Goal: Transaction & Acquisition: Purchase product/service

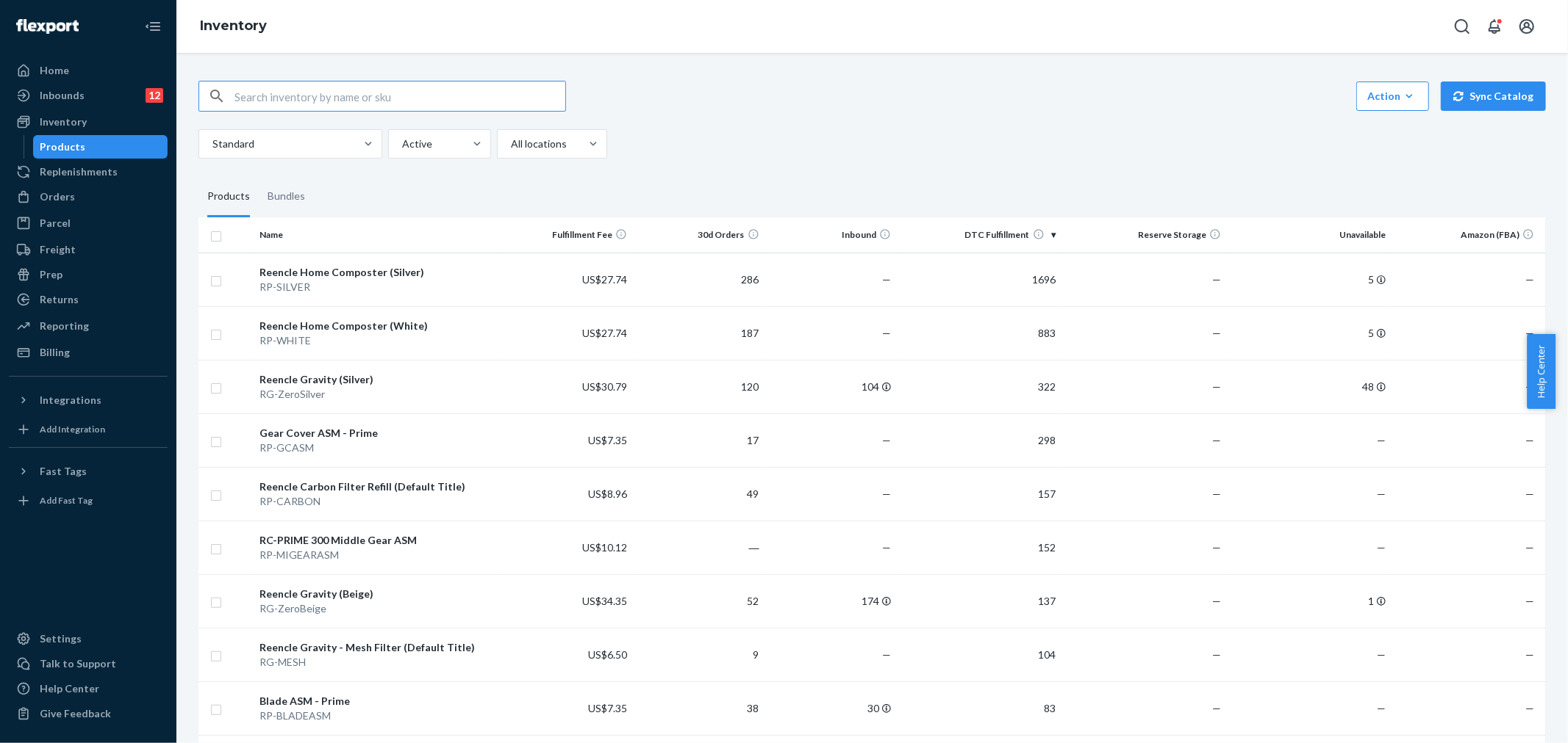
click at [275, 99] on input "text" at bounding box center [399, 96] width 330 height 29
click at [105, 120] on div "Inventory" at bounding box center [88, 121] width 156 height 20
click at [283, 95] on input "compost" at bounding box center [399, 96] width 330 height 29
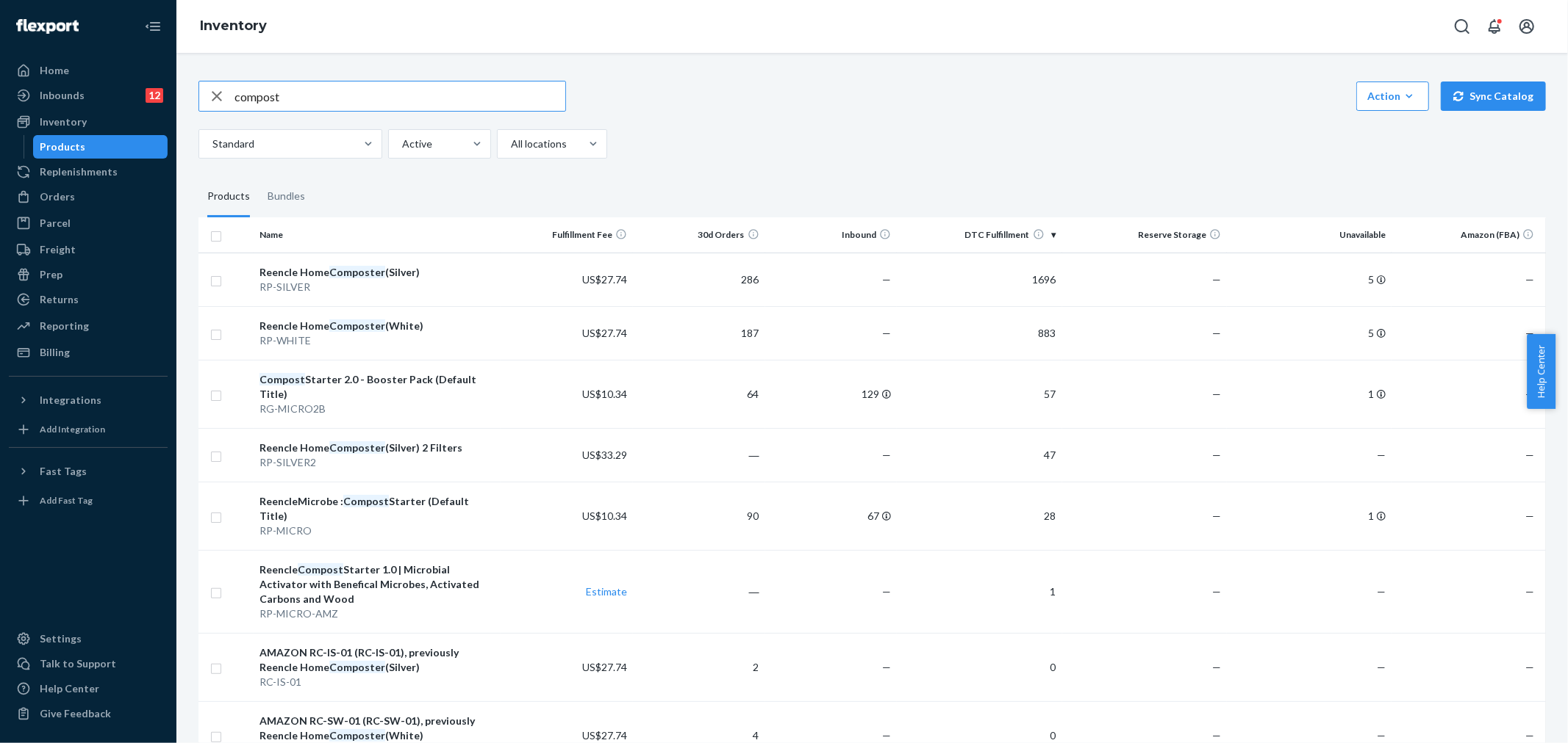
click at [299, 99] on input "compost" at bounding box center [399, 96] width 330 height 29
type input "compost starter"
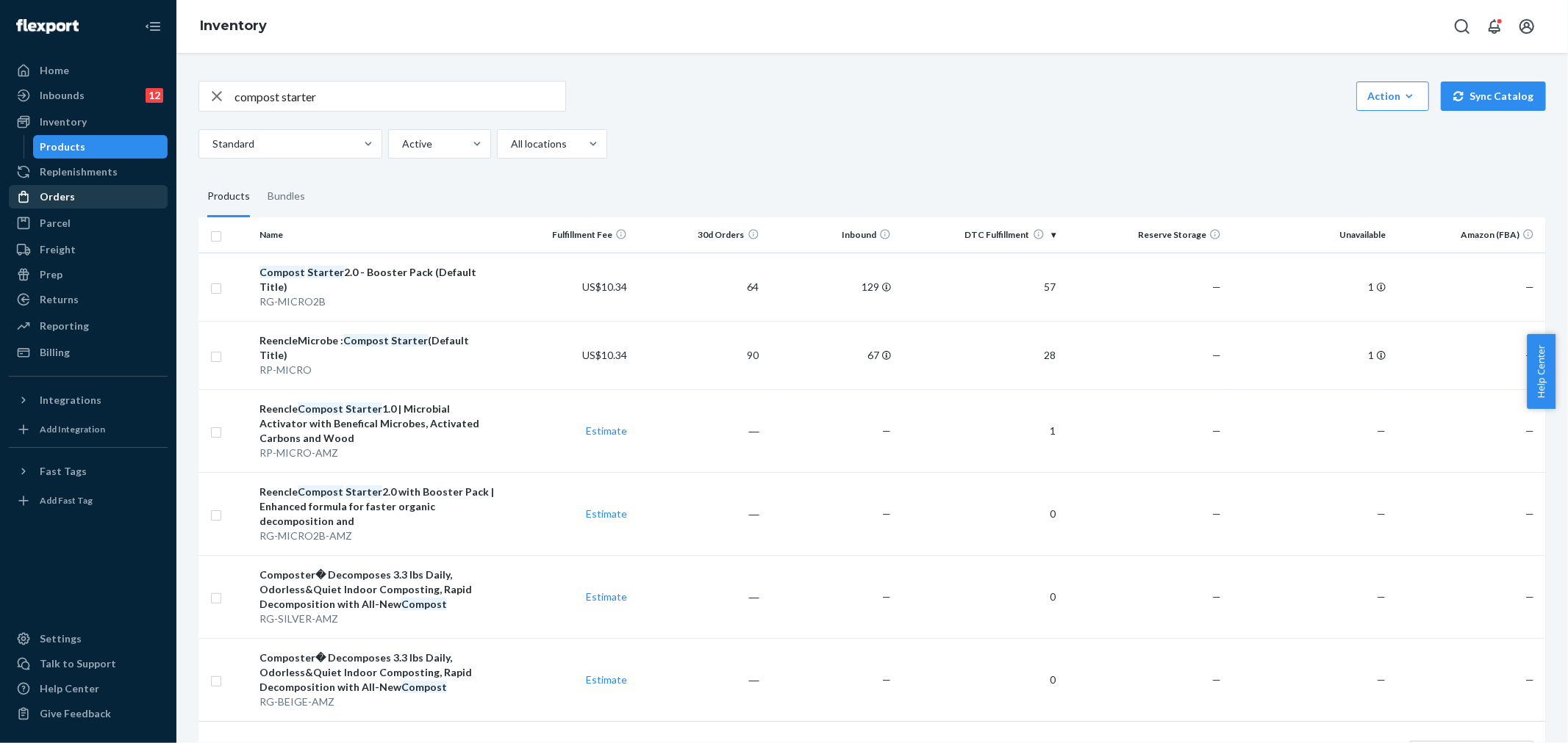
click at [91, 203] on div "Orders" at bounding box center [88, 196] width 156 height 20
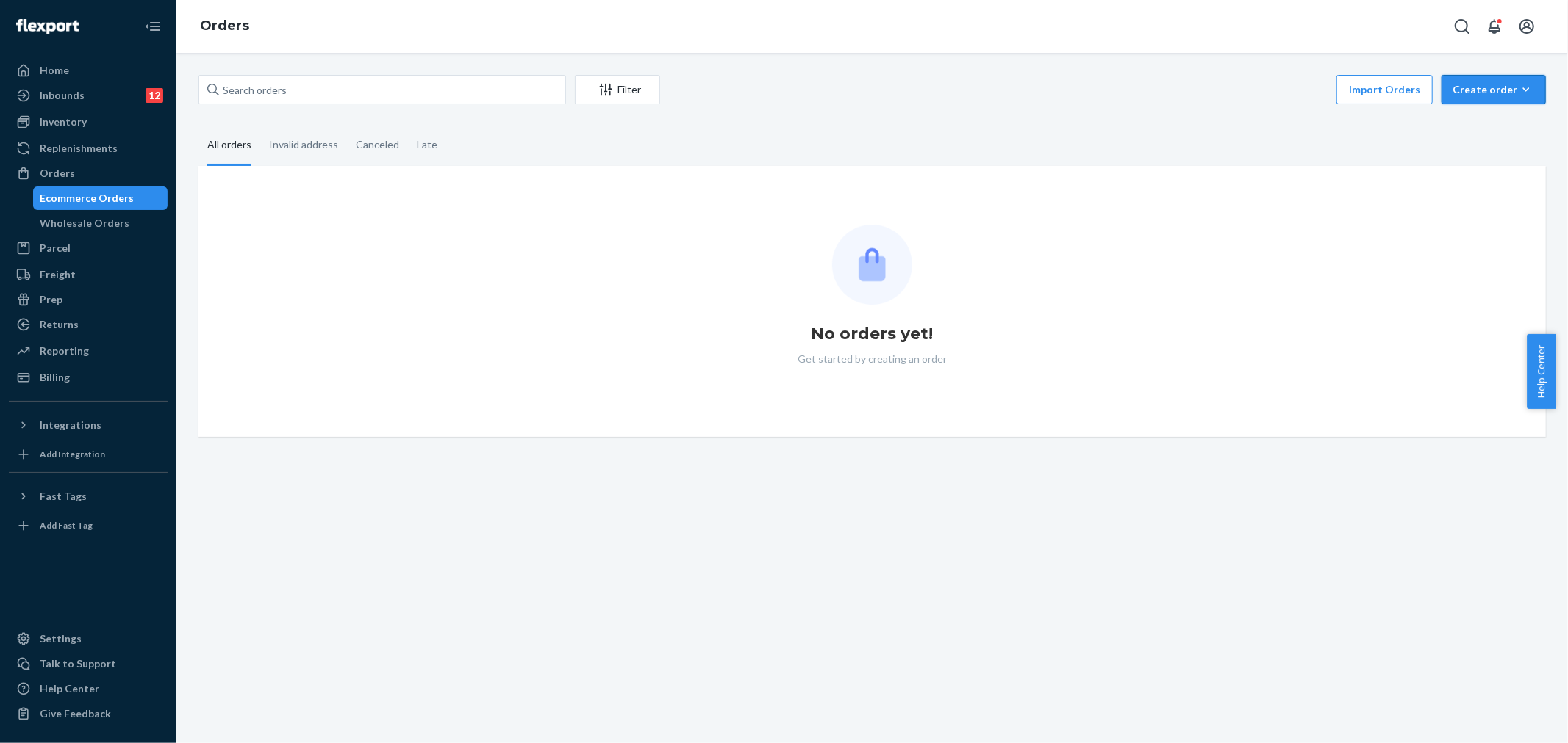
click at [1490, 99] on button "Create order Ecommerce order Removal order" at bounding box center [1493, 89] width 104 height 29
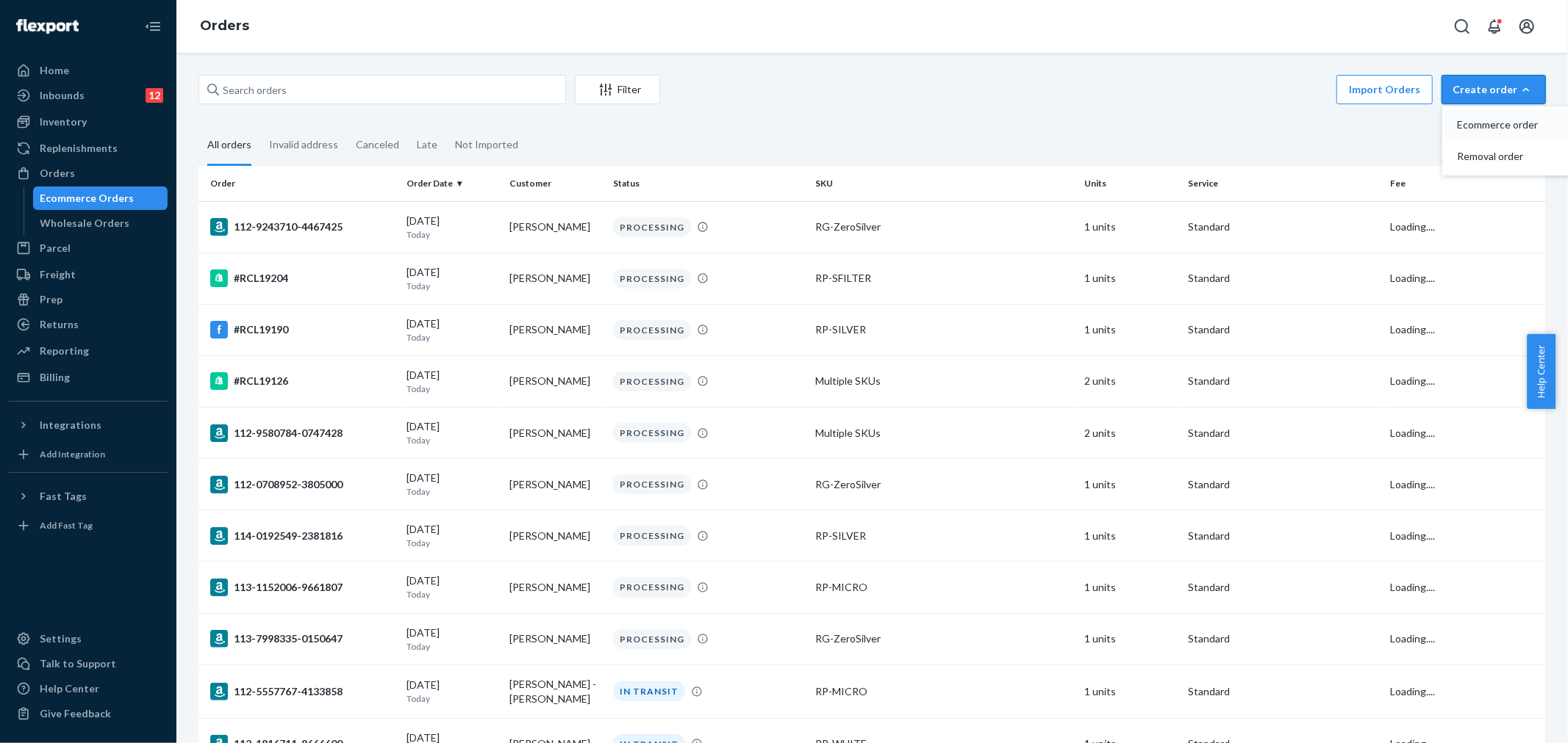
click at [1489, 126] on span "Ecommerce order" at bounding box center [1502, 125] width 91 height 11
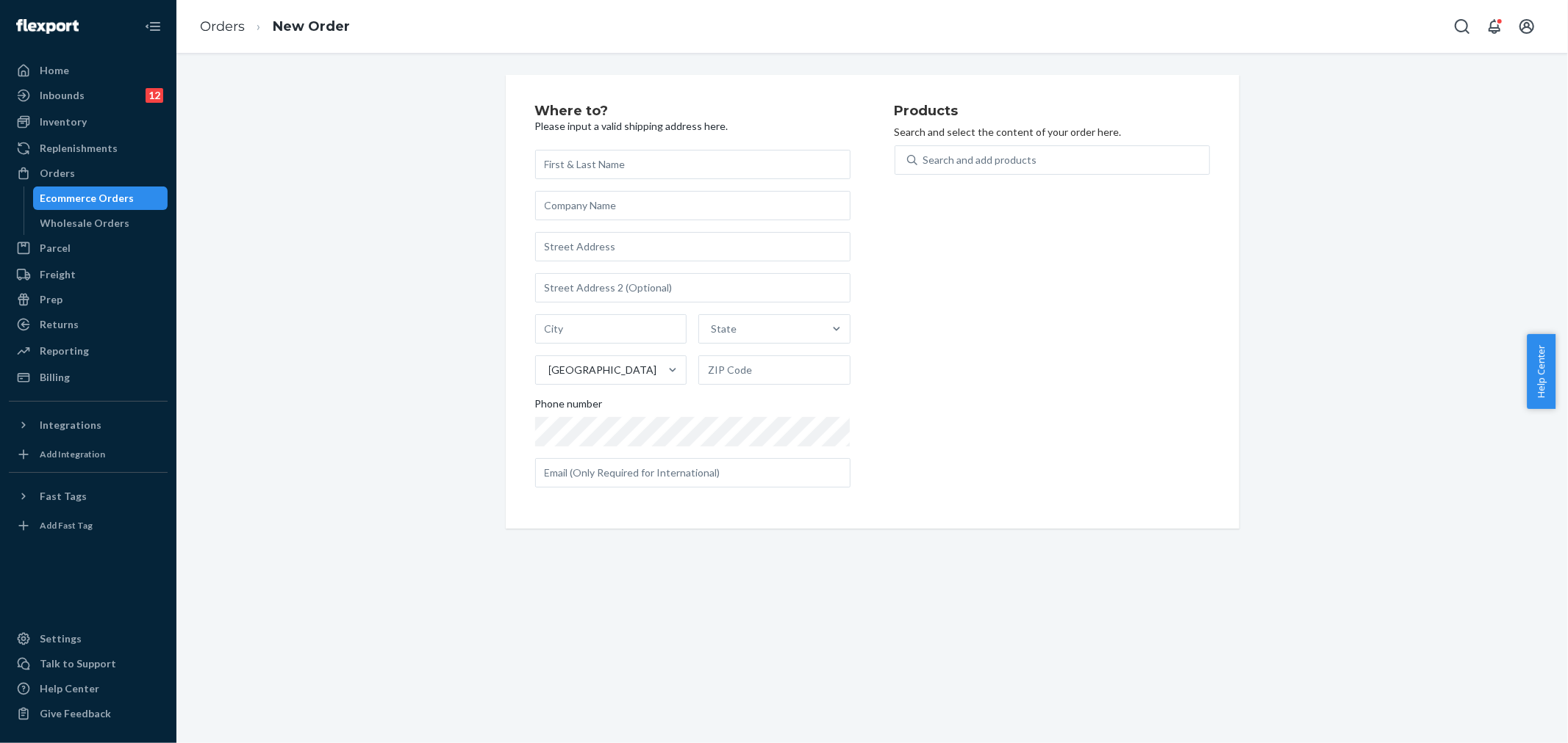
click at [1037, 136] on p "Search and select the content of your order here." at bounding box center [1052, 132] width 315 height 15
click at [1037, 147] on div "Search and add products" at bounding box center [1062, 160] width 292 height 26
click at [925, 153] on input "Search and add products" at bounding box center [924, 160] width 2 height 15
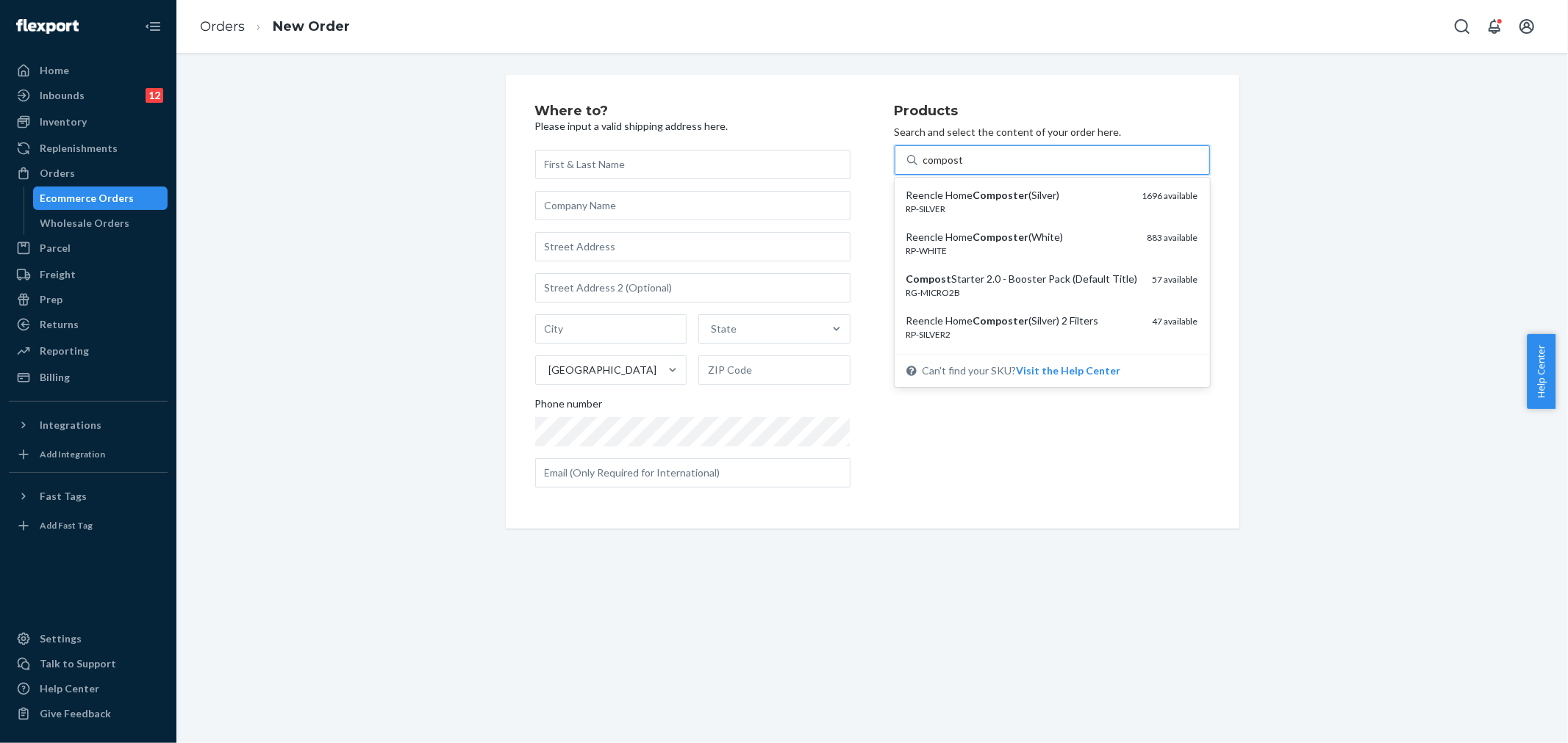
type input "compost st"
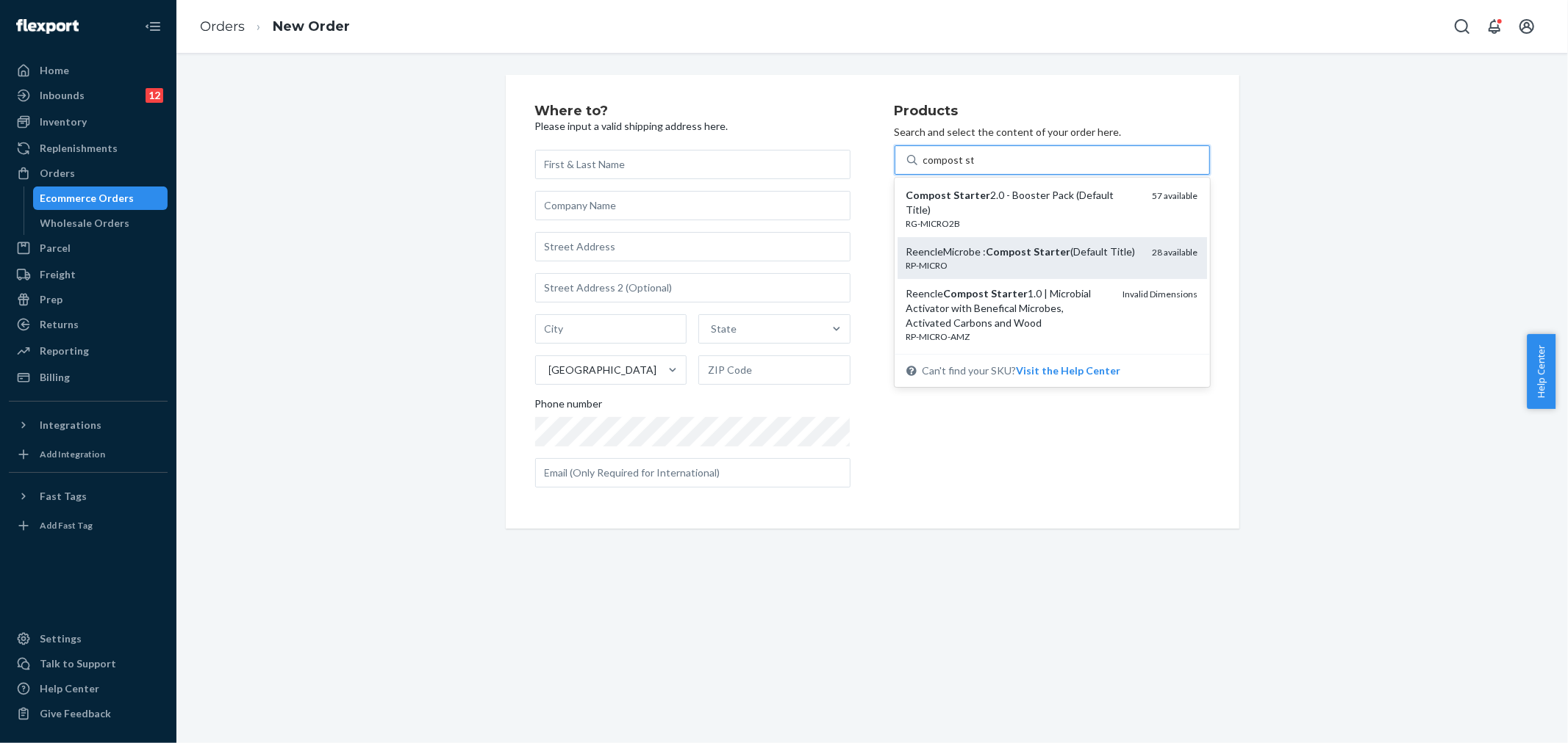
click at [1034, 251] on em "Starter" at bounding box center [1053, 252] width 37 height 12
click at [973, 167] on input "compost st" at bounding box center [949, 160] width 51 height 15
